Goal: Transaction & Acquisition: Download file/media

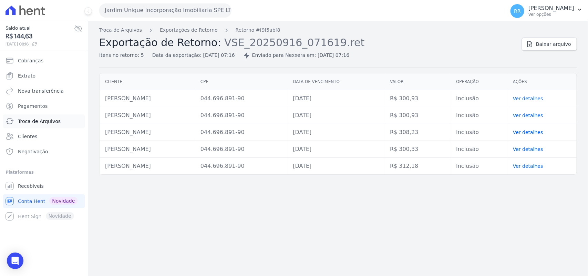
click at [58, 127] on link "Troca de Arquivos" at bounding box center [44, 121] width 82 height 14
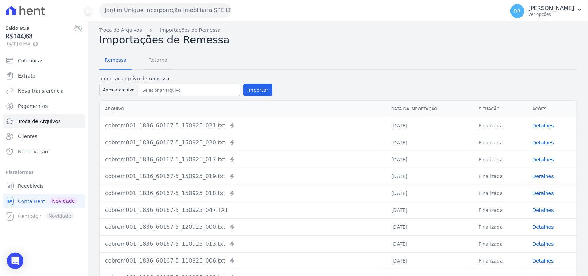
click at [157, 60] on span "Retorno" at bounding box center [157, 60] width 27 height 14
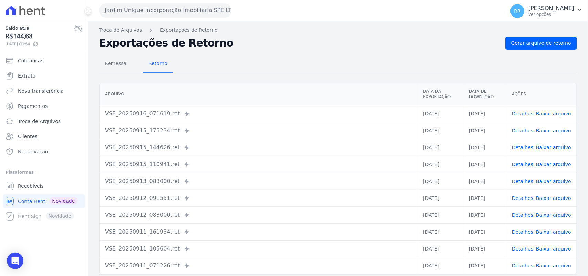
click at [138, 9] on button "Jardim Unique Incorporação Imobiliaria SPE LTDA" at bounding box center [165, 10] width 132 height 14
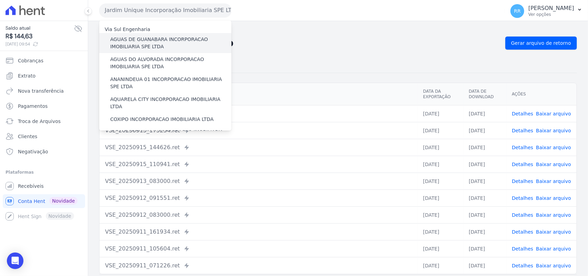
click at [154, 39] on label "AGUAS DE GUANABARA INCORPORACAO IMOBILIARIA SPE LTDA" at bounding box center [170, 43] width 121 height 14
click at [0, 0] on input "AGUAS DE GUANABARA INCORPORACAO IMOBILIARIA SPE LTDA" at bounding box center [0, 0] width 0 height 0
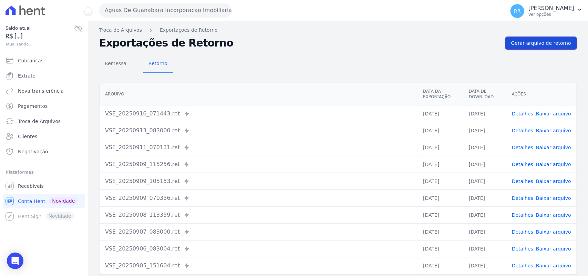
click at [551, 49] on link "Gerar arquivo de retorno" at bounding box center [541, 43] width 72 height 13
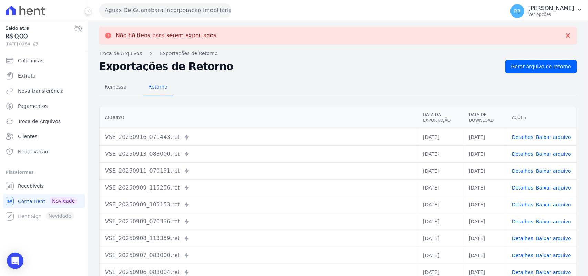
click at [177, 10] on button "Aguas De Guanabara Incorporacao Imobiliaria SPE LTDA" at bounding box center [165, 10] width 132 height 14
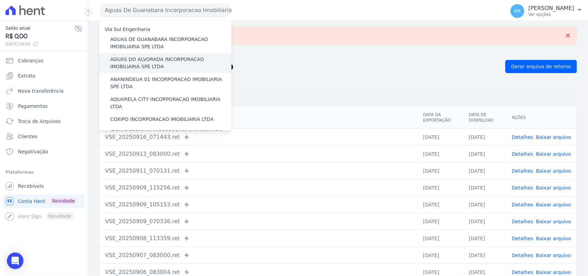
click at [157, 55] on div "AGUAS DO ALVORADA INCORPORACAO IMOBILIARIA SPE LTDA" at bounding box center [165, 63] width 132 height 20
click at [155, 60] on label "AGUAS DO ALVORADA INCORPORACAO IMOBILIARIA SPE LTDA" at bounding box center [170, 63] width 121 height 14
click at [0, 0] on input "AGUAS DO ALVORADA INCORPORACAO IMOBILIARIA SPE LTDA" at bounding box center [0, 0] width 0 height 0
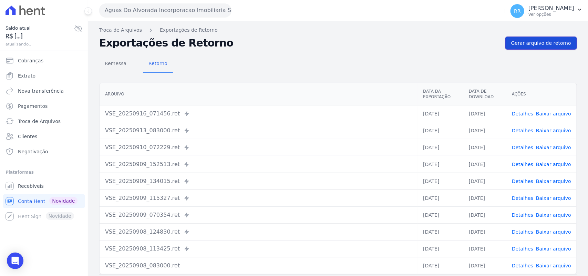
click at [538, 45] on span "Gerar arquivo de retorno" at bounding box center [541, 43] width 60 height 7
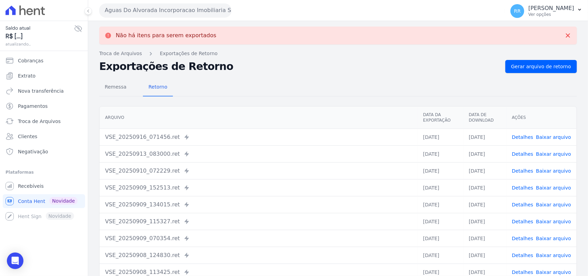
click at [178, 14] on button "Aguas Do Alvorada Incorporacao Imobiliaria SPE LTDA" at bounding box center [165, 10] width 132 height 14
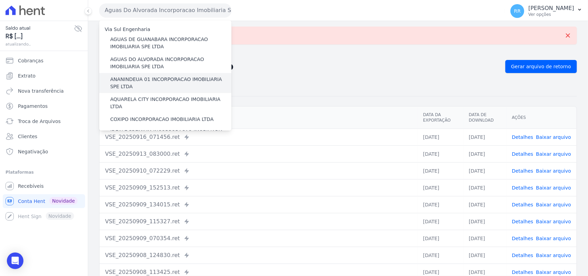
click at [142, 87] on label "ANANINDEUA 01 INCORPORACAO IMOBILIARIA SPE LTDA" at bounding box center [170, 83] width 121 height 14
click at [0, 0] on input "ANANINDEUA 01 INCORPORACAO IMOBILIARIA SPE LTDA" at bounding box center [0, 0] width 0 height 0
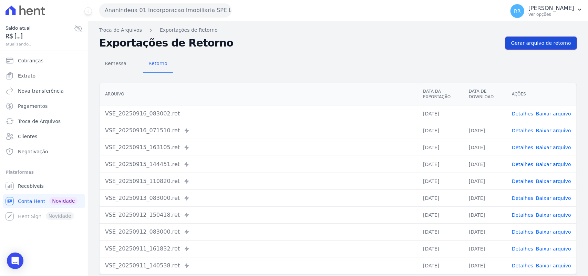
click at [528, 43] on span "Gerar arquivo de retorno" at bounding box center [541, 43] width 60 height 7
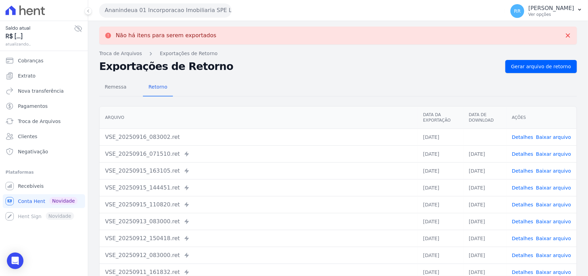
click at [550, 139] on link "Baixar arquivo" at bounding box center [553, 137] width 35 height 6
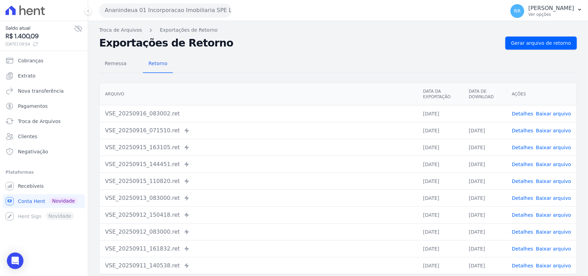
drag, startPoint x: 361, startPoint y: 76, endPoint x: 321, endPoint y: 68, distance: 40.5
click at [361, 76] on div "Remessa Retorno [GEOGRAPHIC_DATA] Data da Exportação Data de Download Ações VSE…" at bounding box center [338, 174] width 478 height 249
click at [189, 16] on button "Ananindeua 01 Incorporacao Imobiliaria SPE LTDA" at bounding box center [165, 10] width 132 height 14
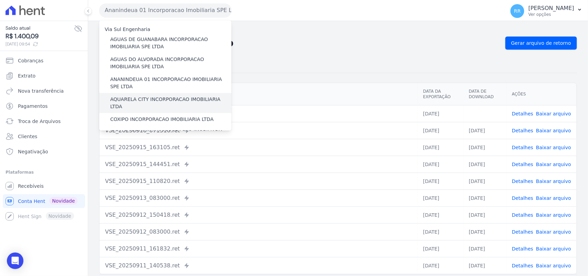
click at [150, 97] on label "AQUARELA CITY INCORPORACAO IMOBILIARIA LTDA" at bounding box center [170, 103] width 121 height 14
click at [0, 0] on input "AQUARELA CITY INCORPORACAO IMOBILIARIA LTDA" at bounding box center [0, 0] width 0 height 0
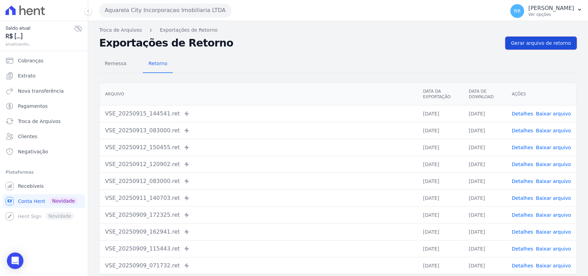
click at [569, 49] on link "Gerar arquivo de retorno" at bounding box center [541, 43] width 72 height 13
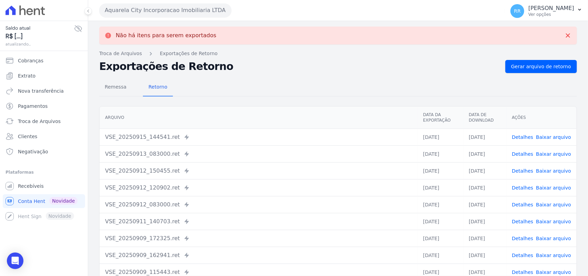
click at [163, 14] on button "Aquarela City Incorporacao Imobiliaria LTDA" at bounding box center [165, 10] width 132 height 14
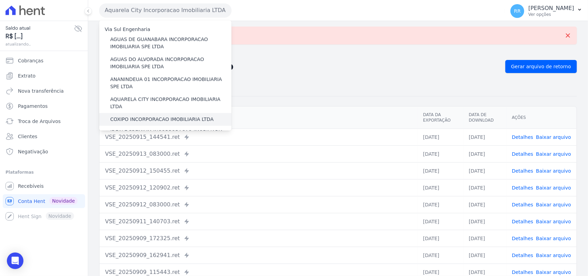
click at [140, 116] on label "COXIPO INCORPORACAO IMOBILIARIA LTDA" at bounding box center [161, 119] width 103 height 7
click at [0, 0] on input "COXIPO INCORPORACAO IMOBILIARIA LTDA" at bounding box center [0, 0] width 0 height 0
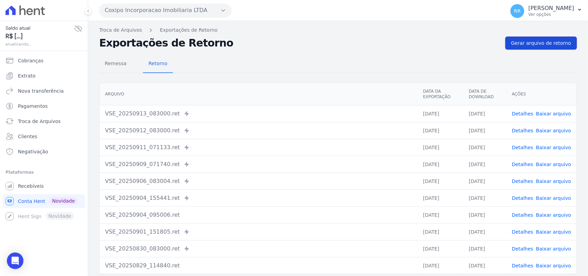
click at [530, 46] on span "Gerar arquivo de retorno" at bounding box center [541, 43] width 60 height 7
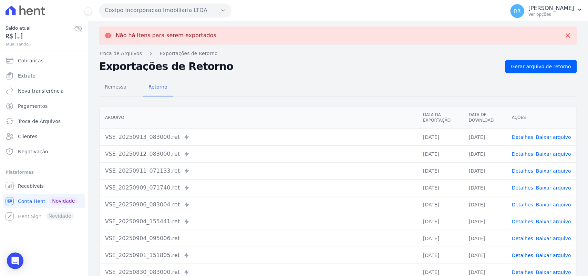
click at [145, 13] on button "Coxipo Incorporacao Imobiliaria LTDA" at bounding box center [165, 10] width 132 height 14
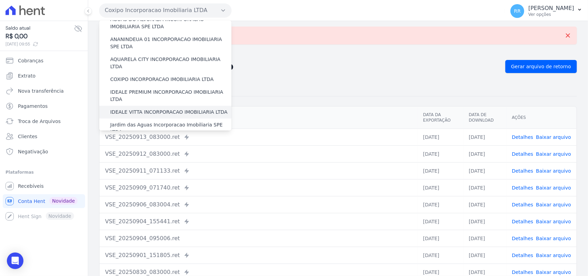
scroll to position [43, 0]
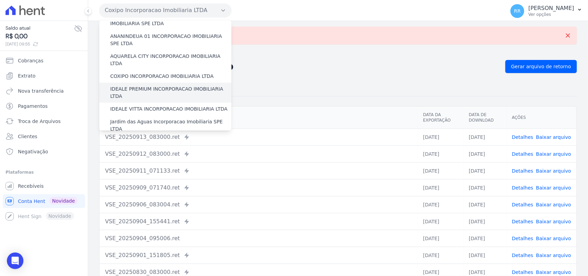
click at [126, 85] on label "IDEALE PREMIUM INCORPORACAO IMOBILIARIA LTDA" at bounding box center [170, 92] width 121 height 14
click at [0, 0] on input "IDEALE PREMIUM INCORPORACAO IMOBILIARIA LTDA" at bounding box center [0, 0] width 0 height 0
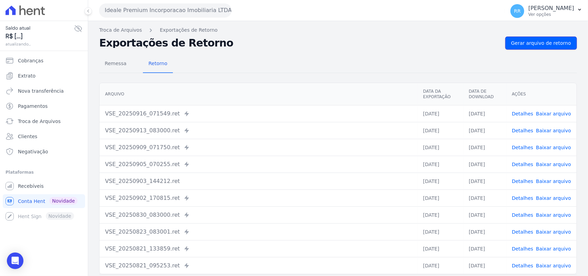
click at [526, 45] on span "Gerar arquivo de retorno" at bounding box center [541, 43] width 60 height 7
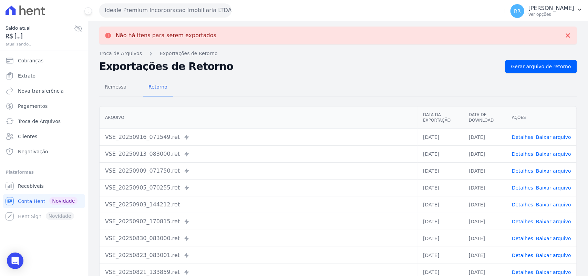
click at [193, 13] on button "Ideale Premium Incorporacao Imobiliaria LTDA" at bounding box center [165, 10] width 132 height 14
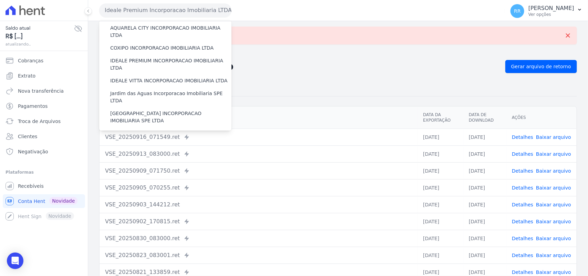
scroll to position [72, 0]
click at [131, 90] on label "Jardim das Aguas Incorporacao Imobiliaria SPE LTDA" at bounding box center [170, 97] width 121 height 14
click at [0, 0] on input "Jardim das Aguas Incorporacao Imobiliaria SPE LTDA" at bounding box center [0, 0] width 0 height 0
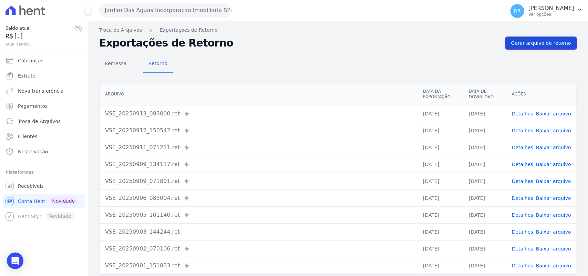
click at [527, 47] on link "Gerar arquivo de retorno" at bounding box center [541, 43] width 72 height 13
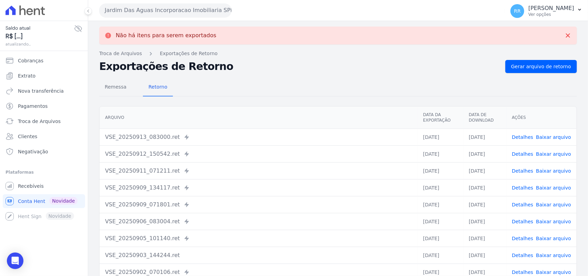
click at [134, 11] on button "Jardim Das Aguas Incorporacao Imobiliaria SPE LTDA" at bounding box center [165, 10] width 132 height 14
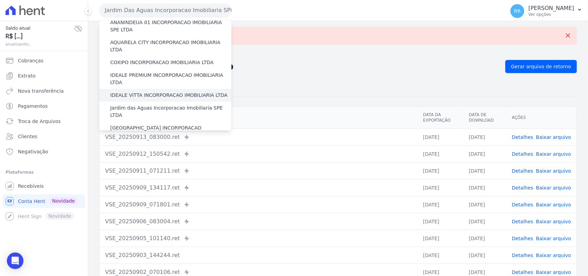
scroll to position [57, 0]
click at [142, 124] on label "[GEOGRAPHIC_DATA] INCORPORACAO IMOBILIARIA SPE LTDA" at bounding box center [170, 131] width 121 height 14
click at [0, 0] on input "[GEOGRAPHIC_DATA] INCORPORACAO IMOBILIARIA SPE LTDA" at bounding box center [0, 0] width 0 height 0
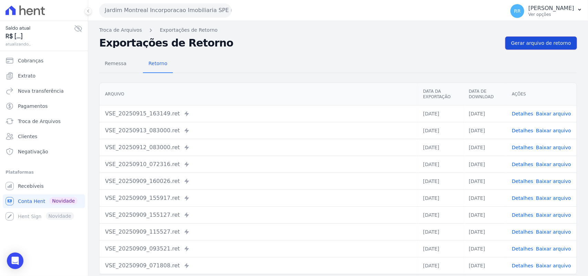
click at [524, 47] on link "Gerar arquivo de retorno" at bounding box center [541, 43] width 72 height 13
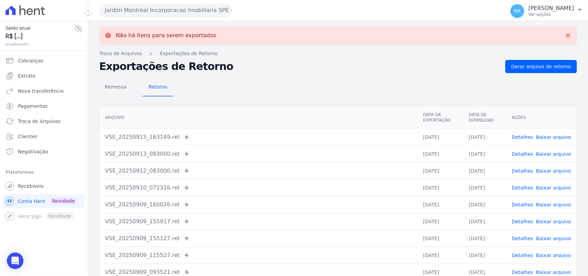
click at [190, 12] on button "Jardim Montreal Incorporacao Imobiliaria SPE LTDA" at bounding box center [165, 10] width 132 height 14
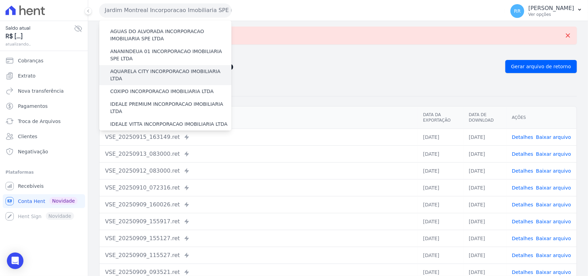
scroll to position [72, 0]
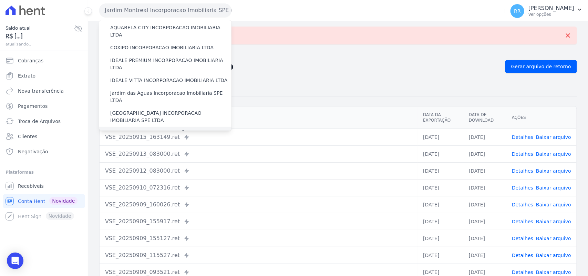
click at [141, 130] on label "JARDIM UNIQUE INCORPORAÇÃO IMOBILIARIA SPE LTDA" at bounding box center [170, 137] width 121 height 14
click at [0, 0] on input "JARDIM UNIQUE INCORPORAÇÃO IMOBILIARIA SPE LTDA" at bounding box center [0, 0] width 0 height 0
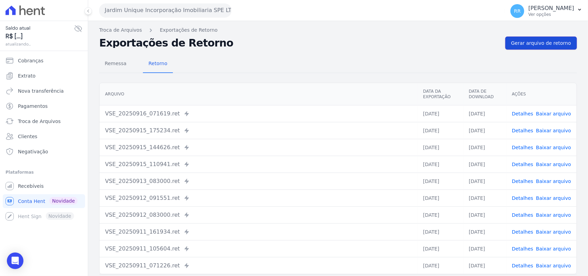
click at [530, 37] on link "Gerar arquivo de retorno" at bounding box center [541, 43] width 72 height 13
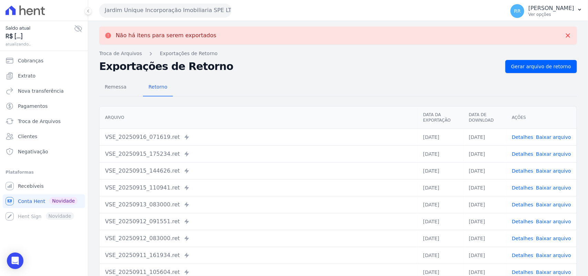
click at [217, 15] on button "Jardim Unique Incorporação Imobiliaria SPE LTDA" at bounding box center [165, 10] width 132 height 14
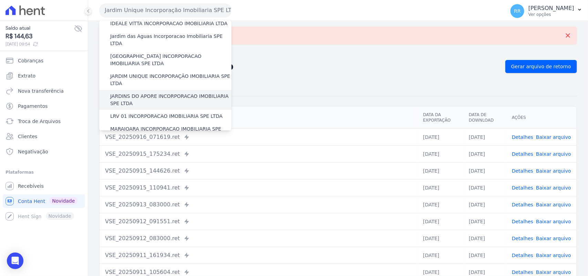
scroll to position [129, 0]
click at [148, 92] on label "JARDINS DO APORE INCORPORACAO IMOBILIARIA SPE LTDA" at bounding box center [170, 99] width 121 height 14
click at [0, 0] on input "JARDINS DO APORE INCORPORACAO IMOBILIARIA SPE LTDA" at bounding box center [0, 0] width 0 height 0
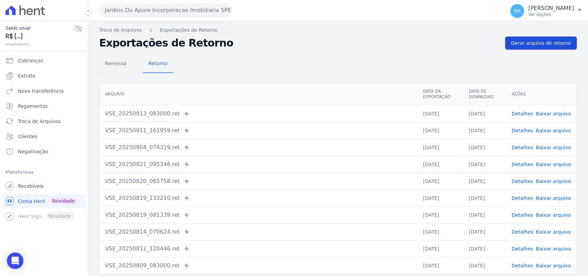
click at [547, 47] on link "Gerar arquivo de retorno" at bounding box center [541, 43] width 72 height 13
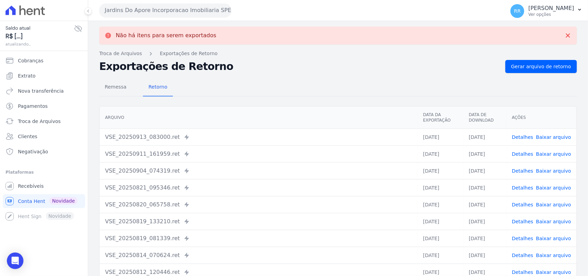
click at [182, 5] on button "Jardins Do Apore Incorporacao Imobiliaria SPE LTDA" at bounding box center [165, 10] width 132 height 14
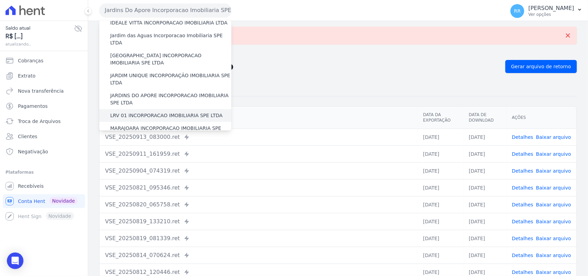
click at [150, 112] on label "LRV 01 INCORPORACAO IMOBILIARIA SPE LTDA" at bounding box center [166, 115] width 112 height 7
click at [0, 0] on input "LRV 01 INCORPORACAO IMOBILIARIA SPE LTDA" at bounding box center [0, 0] width 0 height 0
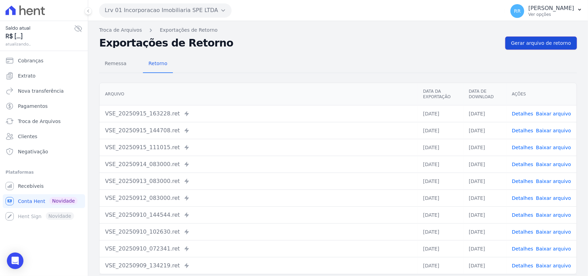
click at [545, 37] on link "Gerar arquivo de retorno" at bounding box center [541, 43] width 72 height 13
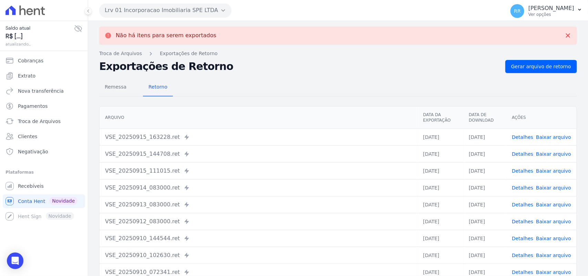
click at [181, 18] on div "Lrv 01 Incorporacao Imobiliaria SPE LTDA Via Sul Engenharia AGUAS DE [GEOGRAPHI…" at bounding box center [300, 10] width 403 height 21
click at [180, 11] on button "Lrv 01 Incorporacao Imobiliaria SPE LTDA" at bounding box center [165, 10] width 132 height 14
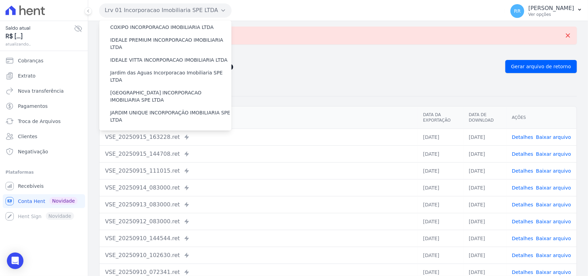
scroll to position [158, 0]
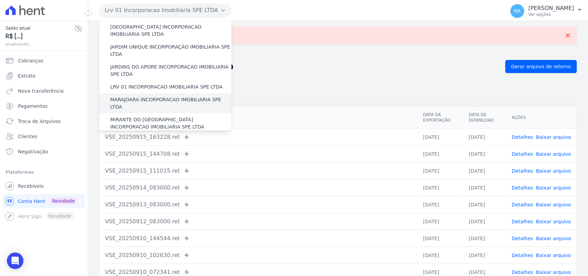
click at [134, 96] on label "MARAJOARA INCORPORACAO IMOBILIARIA SPE LTDA" at bounding box center [170, 103] width 121 height 14
click at [0, 0] on input "MARAJOARA INCORPORACAO IMOBILIARIA SPE LTDA" at bounding box center [0, 0] width 0 height 0
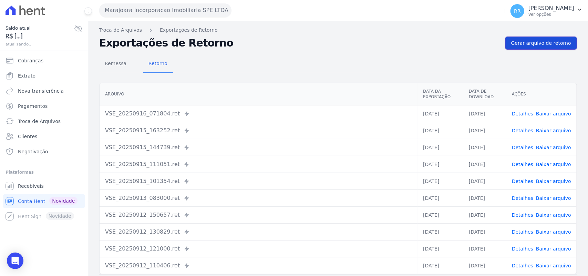
click at [541, 49] on link "Gerar arquivo de retorno" at bounding box center [541, 43] width 72 height 13
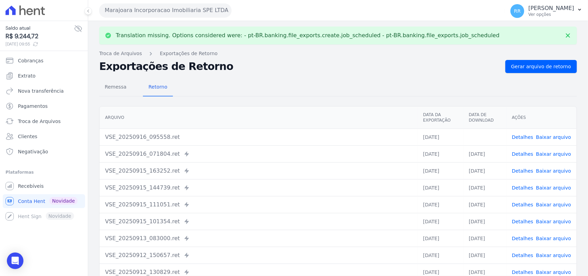
click at [550, 137] on link "Baixar arquivo" at bounding box center [553, 137] width 35 height 6
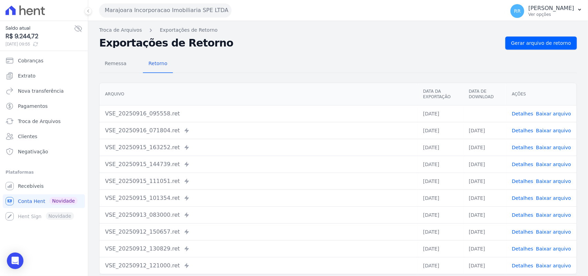
click at [266, 69] on div "Remessa Retorno" at bounding box center [338, 64] width 478 height 18
click at [135, 3] on button "Marajoara Incorporacao Imobiliaria SPE LTDA" at bounding box center [165, 10] width 132 height 14
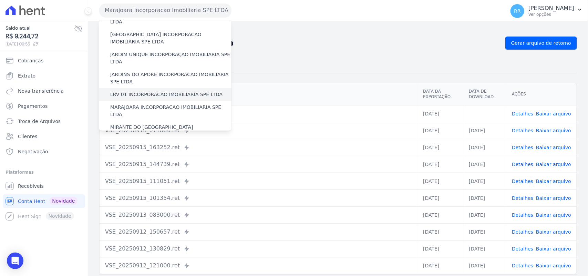
scroll to position [172, 0]
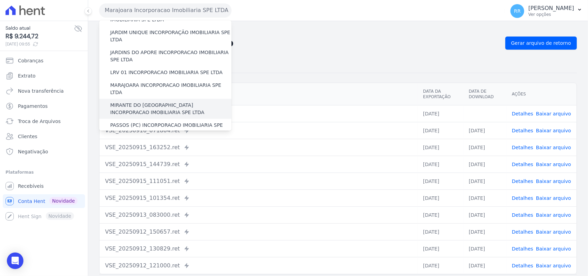
click at [141, 102] on label "MIRANTE DO [GEOGRAPHIC_DATA] INCORPORACAO IMOBILIARIA SPE LTDA" at bounding box center [170, 109] width 121 height 14
click at [0, 0] on input "MIRANTE DO [GEOGRAPHIC_DATA] INCORPORACAO IMOBILIARIA SPE LTDA" at bounding box center [0, 0] width 0 height 0
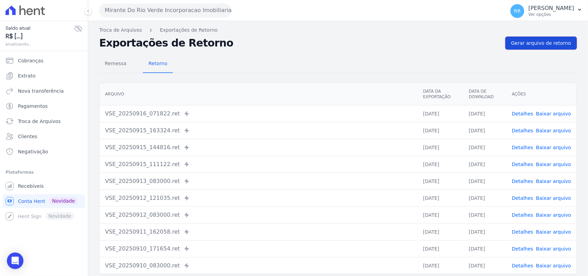
click at [526, 48] on link "Gerar arquivo de retorno" at bounding box center [541, 43] width 72 height 13
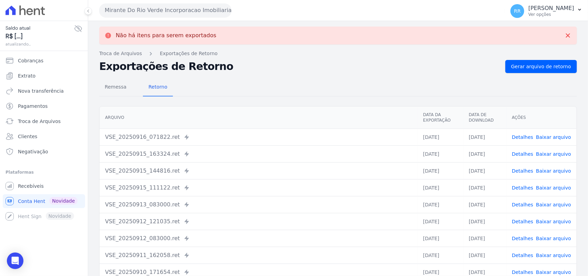
click at [169, 4] on button "Mirante Do Rio Verde Incorporacao Imobiliaria SPE LTDA" at bounding box center [165, 10] width 132 height 14
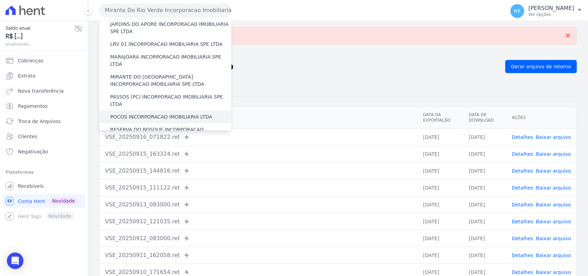
scroll to position [201, 0]
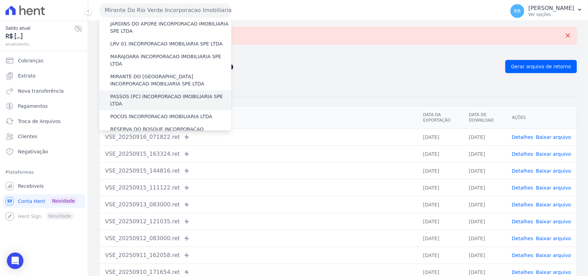
click at [146, 93] on label "PASSOS (PC) INCORPORACAO IMOBILIARIA SPE LTDA" at bounding box center [170, 100] width 121 height 14
click at [0, 0] on input "PASSOS (PC) INCORPORACAO IMOBILIARIA SPE LTDA" at bounding box center [0, 0] width 0 height 0
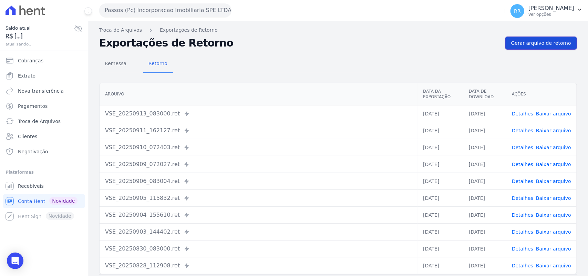
click at [524, 45] on span "Gerar arquivo de retorno" at bounding box center [541, 43] width 60 height 7
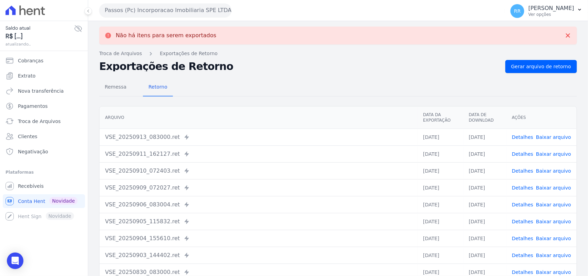
click at [199, 8] on button "Passos (Pc) Incorporacao Imobiliaria SPE LTDA" at bounding box center [165, 10] width 132 height 14
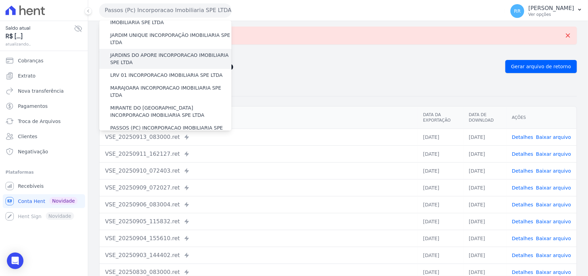
scroll to position [244, 0]
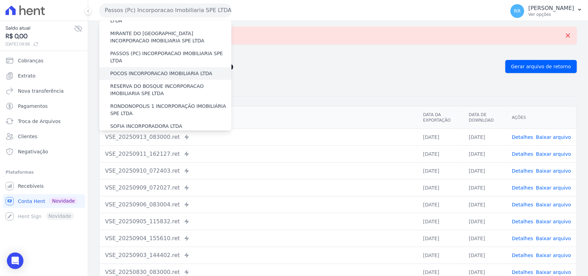
click at [135, 70] on label "POCOS INCORPORACAO IMOBILIARIA LTDA" at bounding box center [161, 73] width 102 height 7
click at [0, 0] on input "POCOS INCORPORACAO IMOBILIARIA LTDA" at bounding box center [0, 0] width 0 height 0
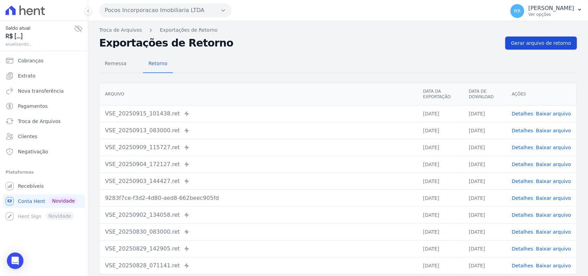
click at [539, 44] on span "Gerar arquivo de retorno" at bounding box center [541, 43] width 60 height 7
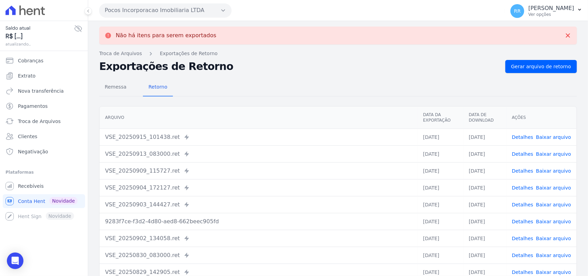
click at [217, 8] on button "Pocos Incorporacao Imobiliaria LTDA" at bounding box center [165, 10] width 132 height 14
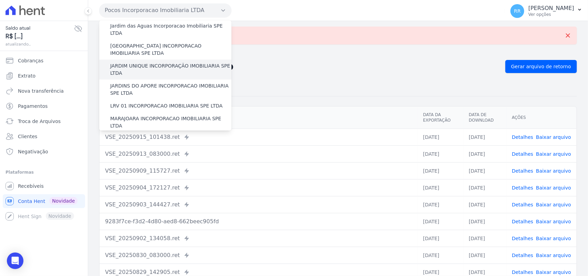
scroll to position [215, 0]
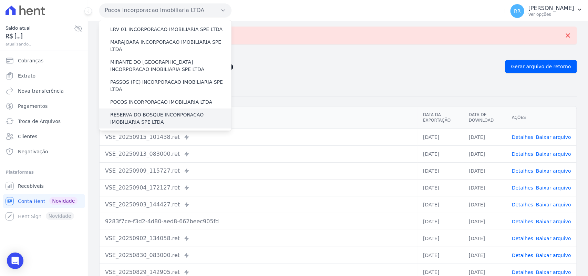
click at [130, 111] on label "RESERVA DO BOSQUE INCORPORACAO IMOBILIARIA SPE LTDA" at bounding box center [170, 118] width 121 height 14
click at [0, 0] on input "RESERVA DO BOSQUE INCORPORACAO IMOBILIARIA SPE LTDA" at bounding box center [0, 0] width 0 height 0
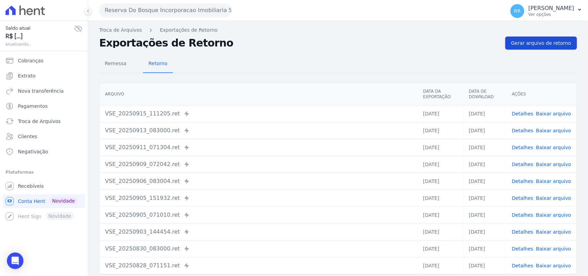
click at [539, 40] on span "Gerar arquivo de retorno" at bounding box center [541, 43] width 60 height 7
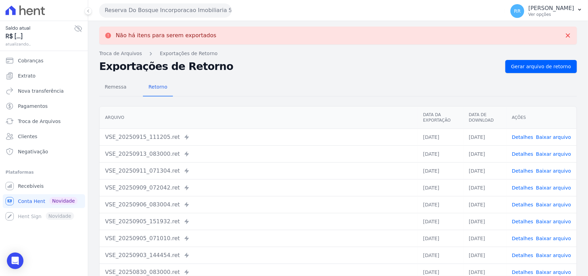
click at [193, 11] on button "Reserva Do Bosque Incorporacao Imobiliaria SPE LTDA" at bounding box center [165, 10] width 132 height 14
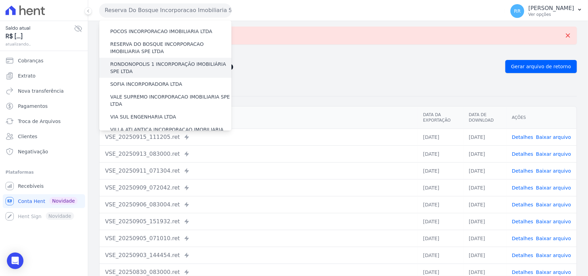
scroll to position [271, 0]
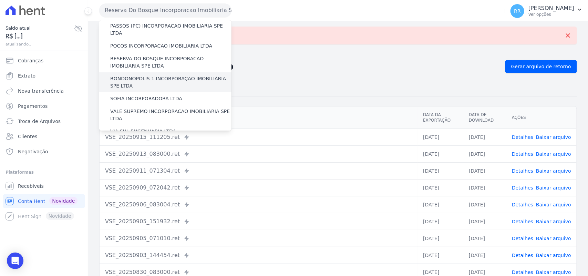
click at [156, 75] on label "RONDONOPOLIS 1 INCORPORAÇÃO IMOBILIÁRIA SPE LTDA" at bounding box center [170, 82] width 121 height 14
click at [0, 0] on input "RONDONOPOLIS 1 INCORPORAÇÃO IMOBILIÁRIA SPE LTDA" at bounding box center [0, 0] width 0 height 0
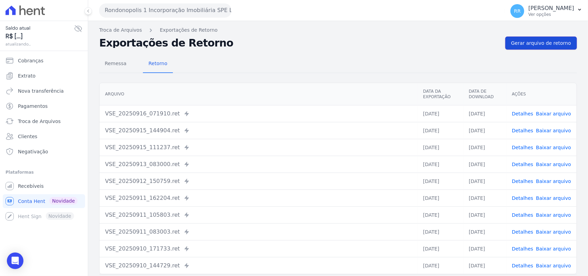
click at [545, 39] on link "Gerar arquivo de retorno" at bounding box center [541, 43] width 72 height 13
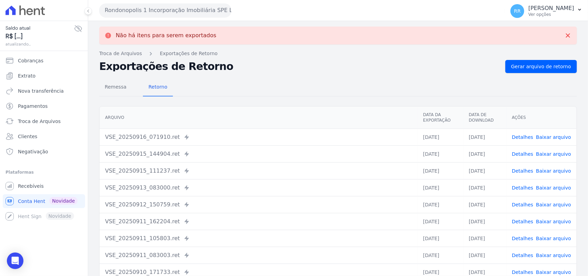
click at [146, 13] on button "Rondonopolis 1 Incorporação Imobiliária SPE LTDA" at bounding box center [165, 10] width 132 height 14
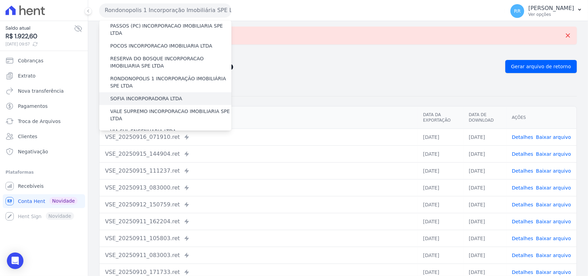
click at [153, 95] on label "SOFIA INCORPORADORA LTDA" at bounding box center [146, 98] width 72 height 7
click at [0, 0] on input "SOFIA INCORPORADORA LTDA" at bounding box center [0, 0] width 0 height 0
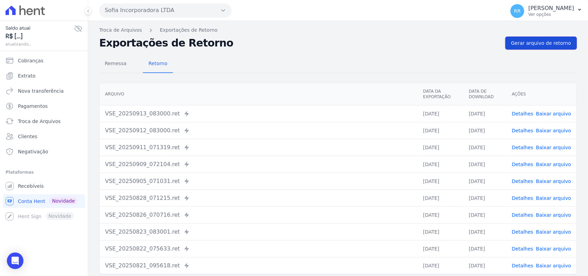
click at [536, 47] on link "Gerar arquivo de retorno" at bounding box center [541, 43] width 72 height 13
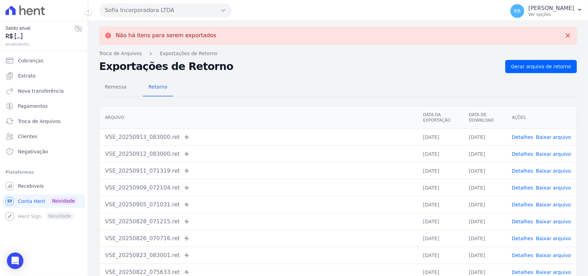
click at [147, 14] on button "Sofia Incorporadora LTDA" at bounding box center [165, 10] width 132 height 14
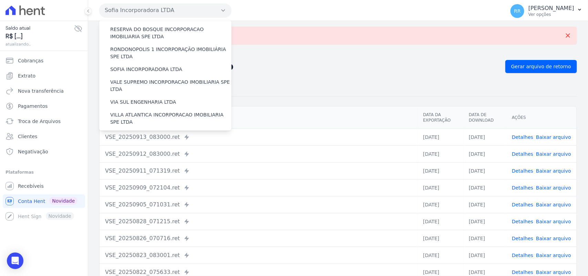
scroll to position [286, 0]
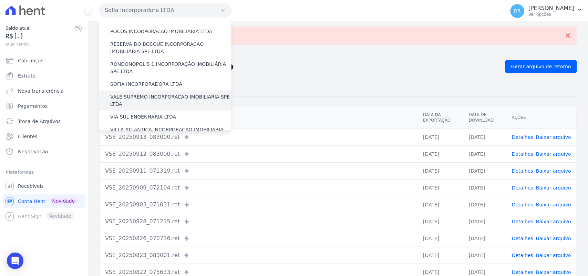
click at [157, 93] on label "VALE SUPREMO INCORPORACAO IMOBILIARIA SPE LTDA" at bounding box center [170, 100] width 121 height 14
click at [0, 0] on input "VALE SUPREMO INCORPORACAO IMOBILIARIA SPE LTDA" at bounding box center [0, 0] width 0 height 0
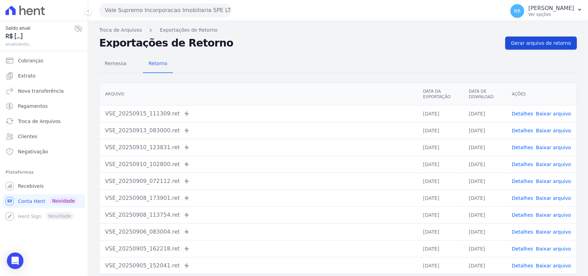
click at [520, 49] on link "Gerar arquivo de retorno" at bounding box center [541, 43] width 72 height 13
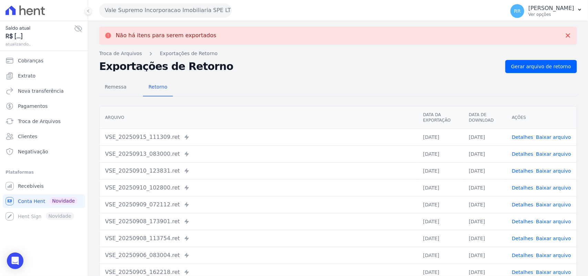
click at [151, 9] on button "Vale Supremo Incorporacao Imobiliaria SPE LTDA" at bounding box center [165, 10] width 132 height 14
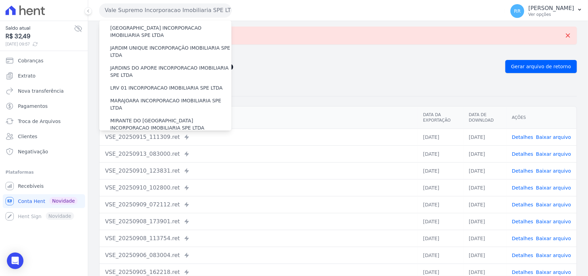
scroll to position [314, 0]
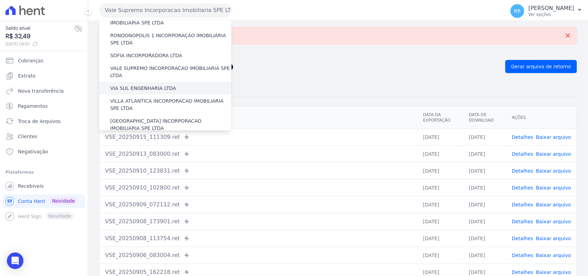
click at [154, 85] on label "VIA SUL ENGENHARIA LTDA" at bounding box center [143, 88] width 66 height 7
click at [0, 0] on input "VIA SUL ENGENHARIA LTDA" at bounding box center [0, 0] width 0 height 0
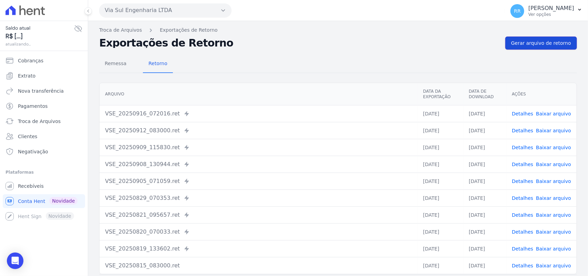
click at [540, 46] on span "Gerar arquivo de retorno" at bounding box center [541, 43] width 60 height 7
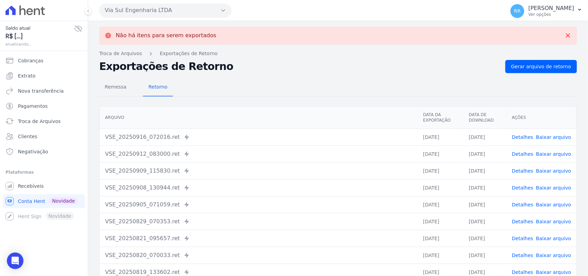
click at [188, 8] on button "Via Sul Engenharia LTDA" at bounding box center [165, 10] width 132 height 14
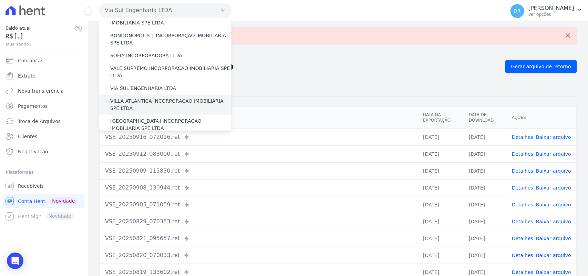
click at [154, 97] on label "VILLA ATLANTICA INCORPORACAO IMOBILIARIA SPE LTDA" at bounding box center [170, 104] width 121 height 14
click at [0, 0] on input "VILLA ATLANTICA INCORPORACAO IMOBILIARIA SPE LTDA" at bounding box center [0, 0] width 0 height 0
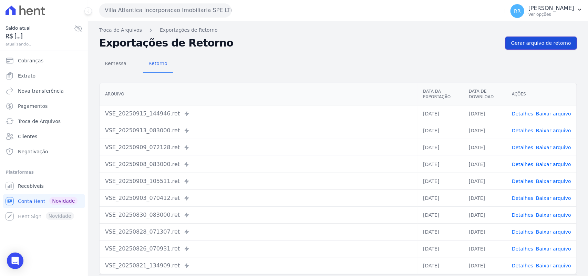
click at [539, 43] on span "Gerar arquivo de retorno" at bounding box center [541, 43] width 60 height 7
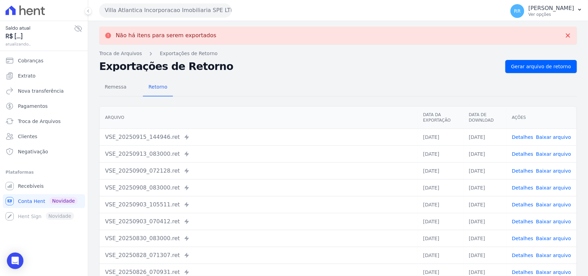
click at [196, 10] on button "Villa Atlantica Incorporacao Imobiliaria SPE LTDA" at bounding box center [165, 10] width 132 height 14
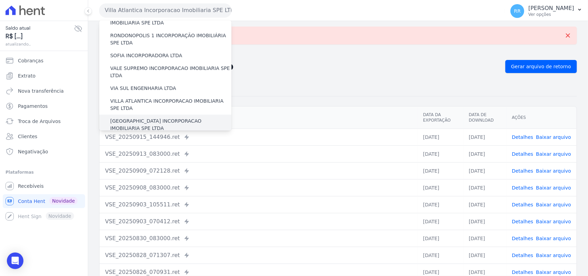
click at [169, 115] on div "[GEOGRAPHIC_DATA] INCORPORACAO IMOBILIARIA SPE LTDA" at bounding box center [165, 125] width 132 height 20
click at [168, 115] on div "[GEOGRAPHIC_DATA] INCORPORACAO IMOBILIARIA SPE LTDA" at bounding box center [165, 125] width 132 height 20
click at [166, 117] on label "[GEOGRAPHIC_DATA] INCORPORACAO IMOBILIARIA SPE LTDA" at bounding box center [170, 124] width 121 height 14
click at [0, 0] on input "[GEOGRAPHIC_DATA] INCORPORACAO IMOBILIARIA SPE LTDA" at bounding box center [0, 0] width 0 height 0
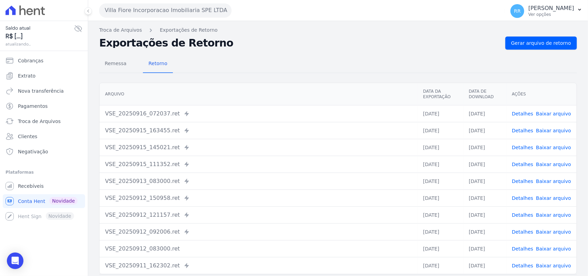
drag, startPoint x: 526, startPoint y: 55, endPoint x: 526, endPoint y: 49, distance: 6.9
click at [526, 55] on div "Remessa Retorno" at bounding box center [338, 64] width 478 height 18
click at [526, 49] on link "Gerar arquivo de retorno" at bounding box center [541, 43] width 72 height 13
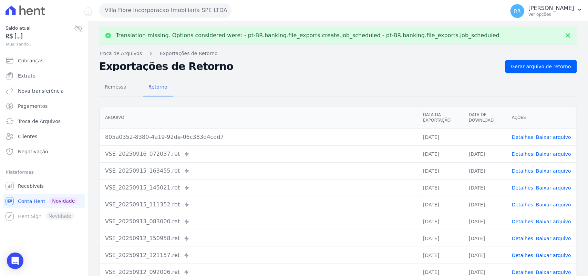
click at [554, 135] on link "Baixar arquivo" at bounding box center [553, 137] width 35 height 6
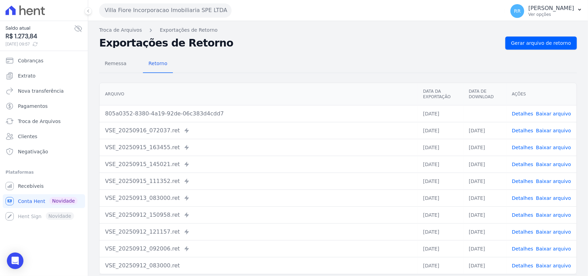
click at [208, 65] on div "Remessa Retorno" at bounding box center [338, 64] width 478 height 18
click at [117, 6] on button "Villa Fiore Incorporacao Imobiliaria SPE LTDA" at bounding box center [165, 10] width 132 height 14
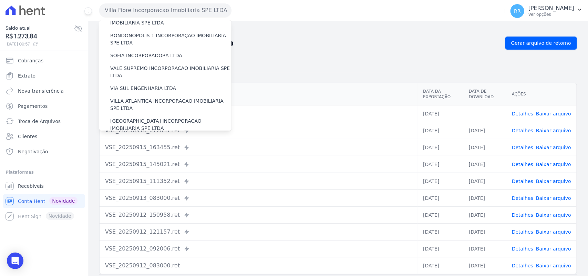
click at [154, 137] on label "VILLA TROPICAL INCORPORAÇÃO IMOBILIÁRIA SPE LTDA" at bounding box center [170, 144] width 121 height 14
click at [0, 0] on input "VILLA TROPICAL INCORPORAÇÃO IMOBILIÁRIA SPE LTDA" at bounding box center [0, 0] width 0 height 0
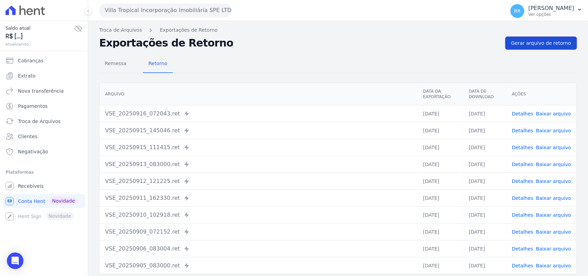
click at [568, 42] on link "Gerar arquivo de retorno" at bounding box center [541, 43] width 72 height 13
